Goal: Task Accomplishment & Management: Manage account settings

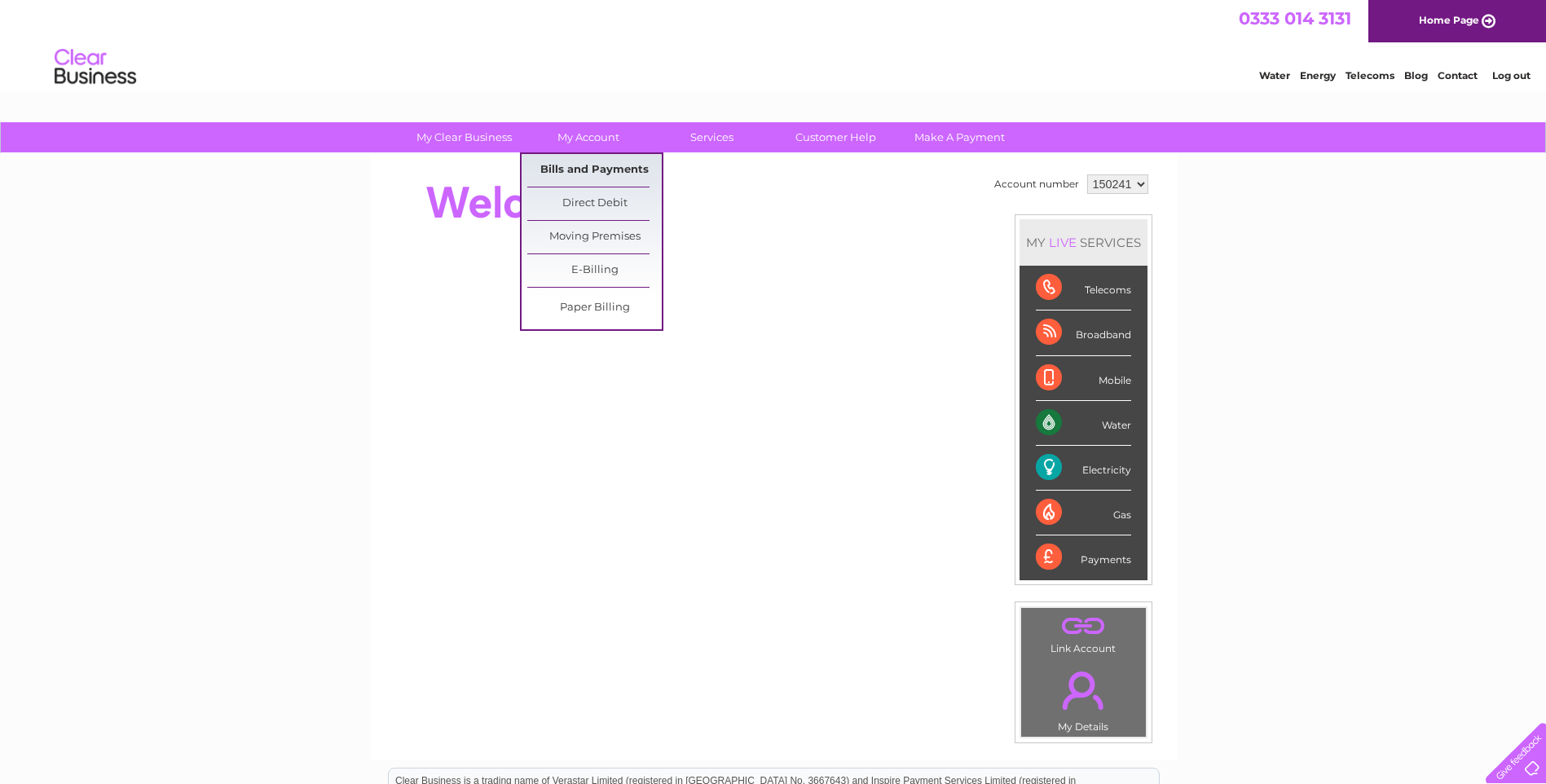
click at [603, 171] on link "Bills and Payments" at bounding box center [595, 171] width 135 height 33
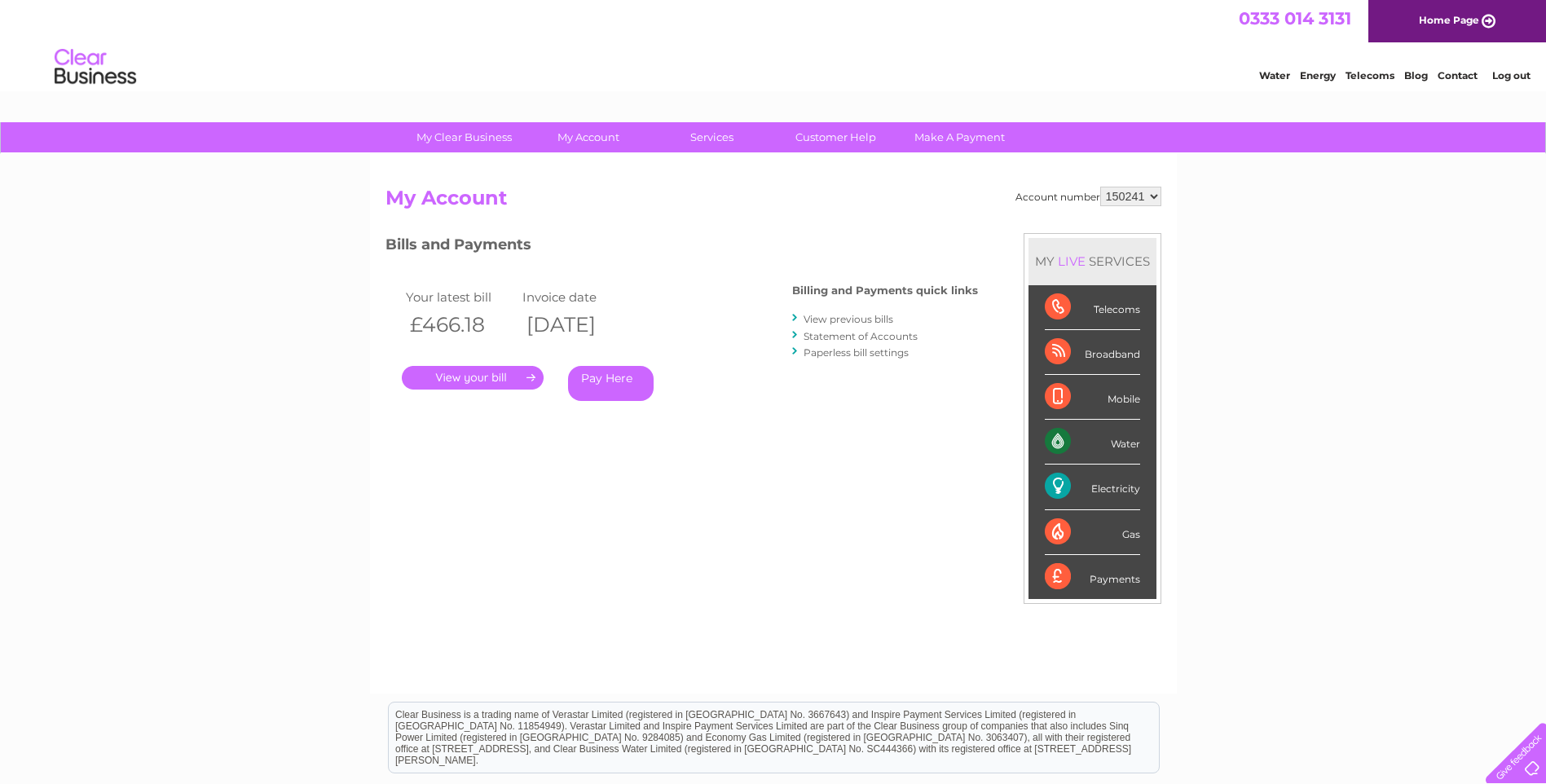
click at [823, 321] on link "View previous bills" at bounding box center [848, 319] width 89 height 12
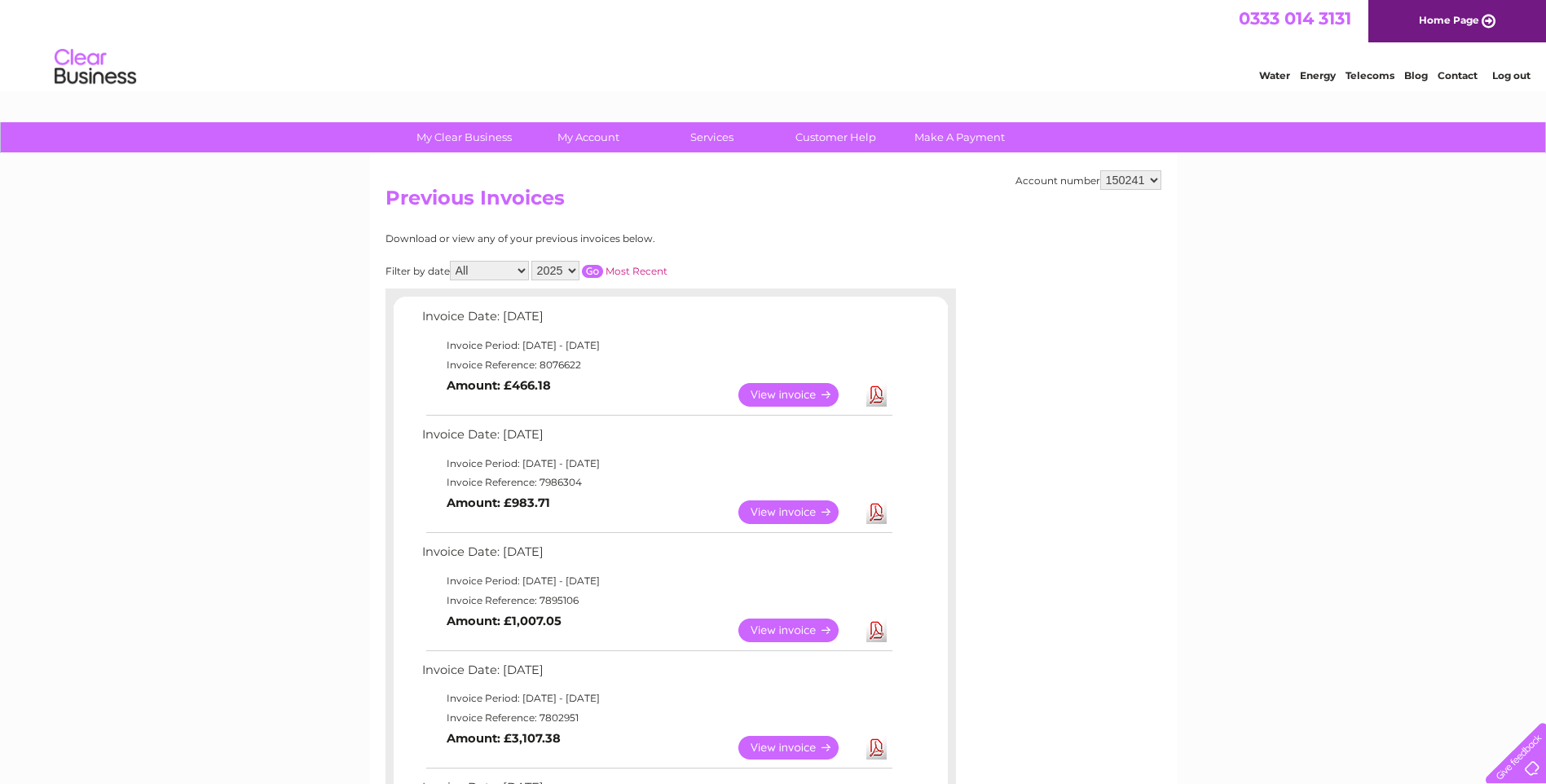
click at [764, 399] on link "View" at bounding box center [798, 394] width 120 height 24
click at [797, 516] on link "View" at bounding box center [798, 512] width 120 height 24
click at [782, 628] on link "View" at bounding box center [798, 630] width 120 height 24
click at [783, 757] on link "View" at bounding box center [798, 747] width 120 height 24
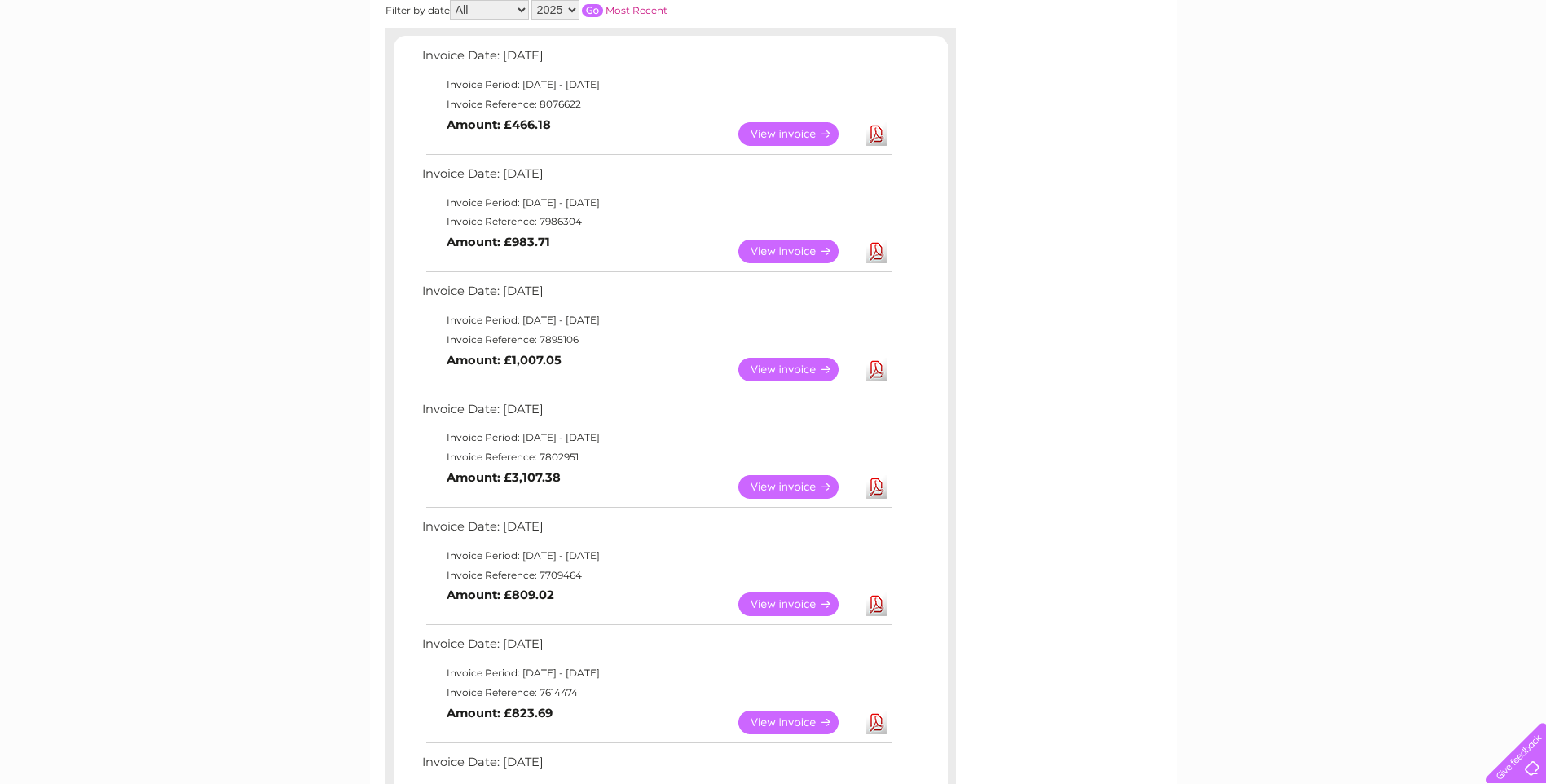
scroll to position [283, 0]
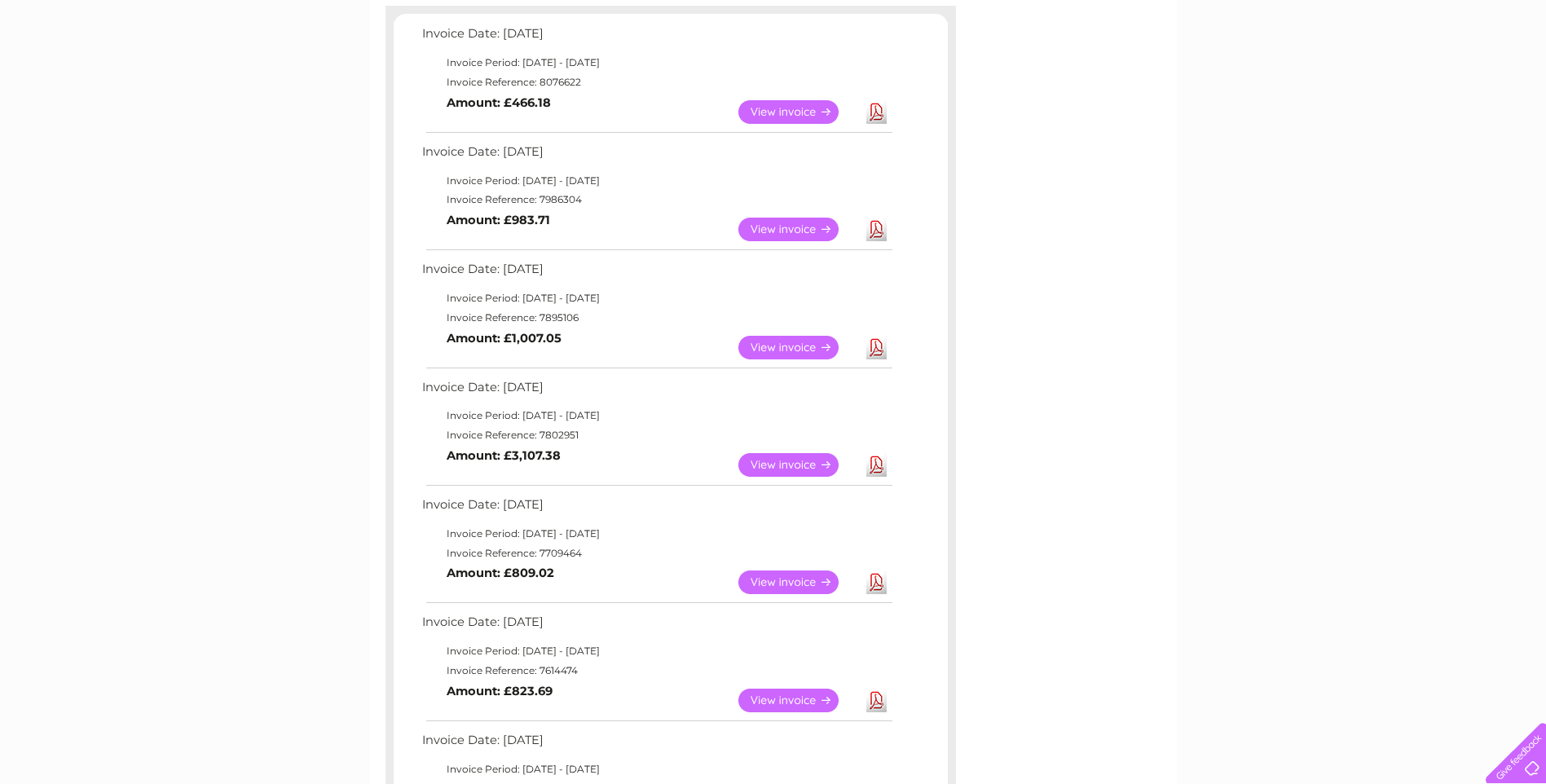
click at [796, 577] on link "View" at bounding box center [798, 581] width 120 height 24
click at [800, 698] on link "View" at bounding box center [798, 700] width 120 height 24
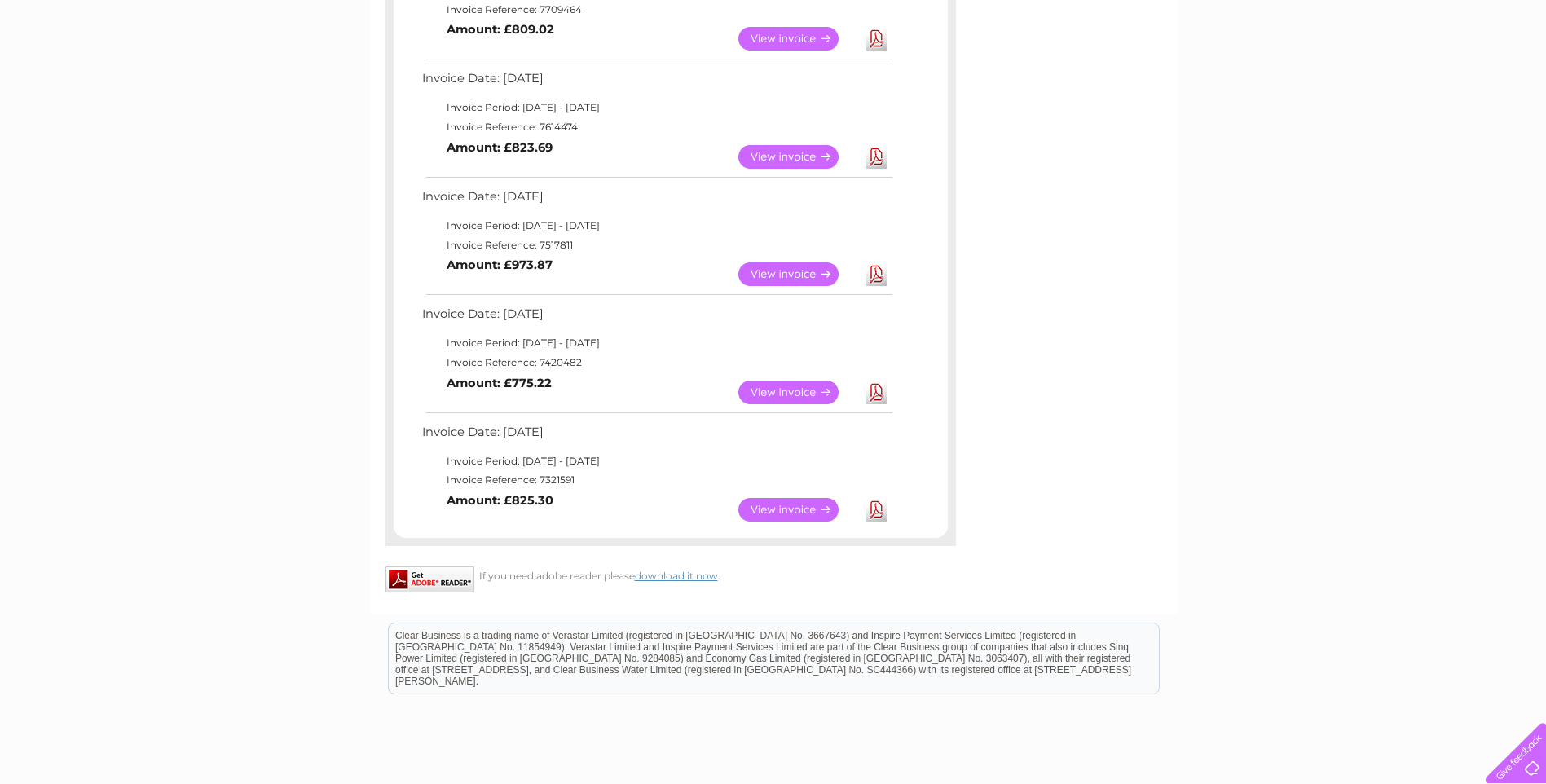
scroll to position [869, 0]
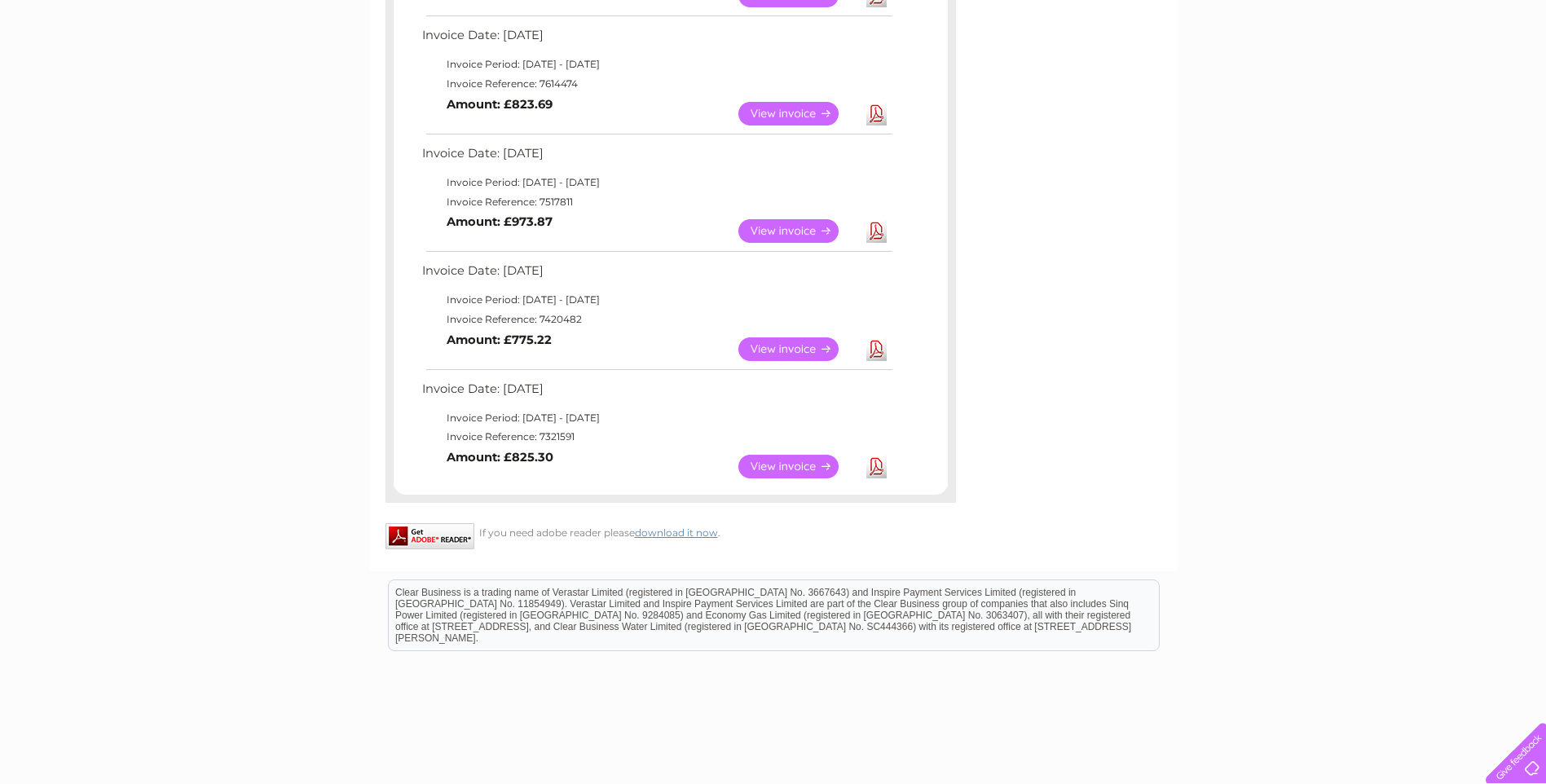
click at [1212, 676] on html "Clear Business is a trading name of Verastar Limited (registered in [GEOGRAPHIC…" at bounding box center [773, 622] width 1546 height 104
